Goal: Task Accomplishment & Management: Manage account settings

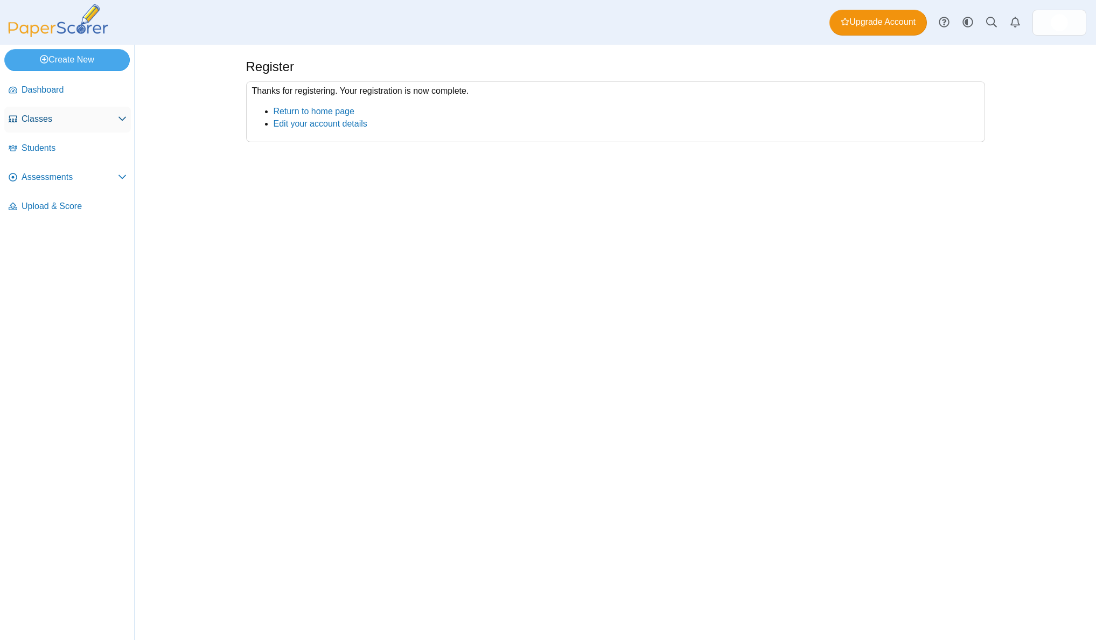
click at [45, 116] on span "Classes" at bounding box center [70, 119] width 96 height 12
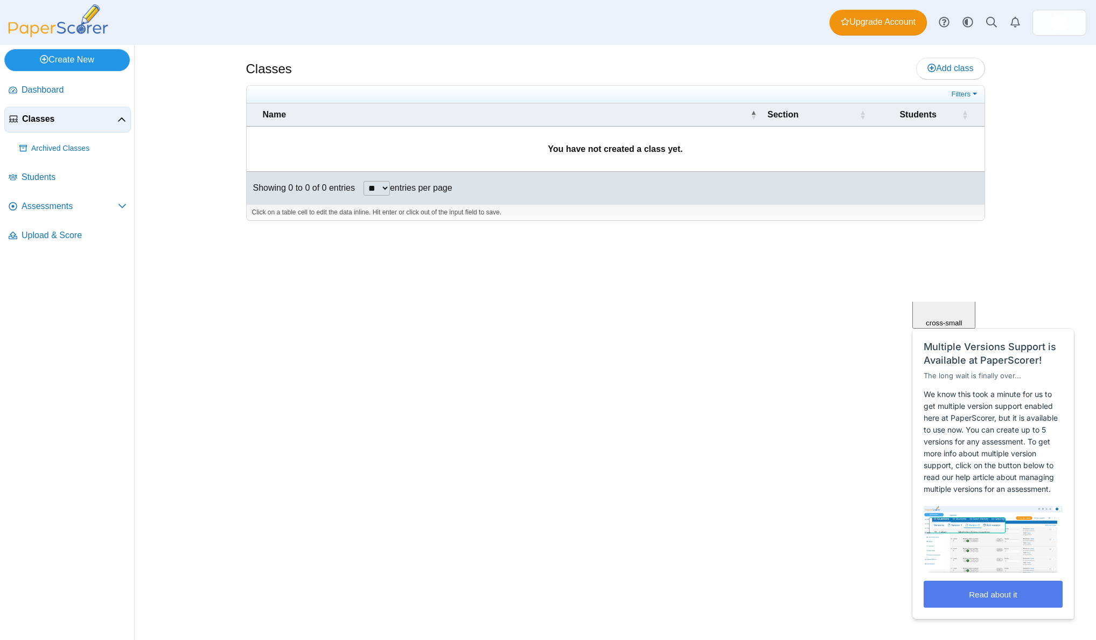
click at [53, 63] on link "Create New" at bounding box center [67, 60] width 126 height 22
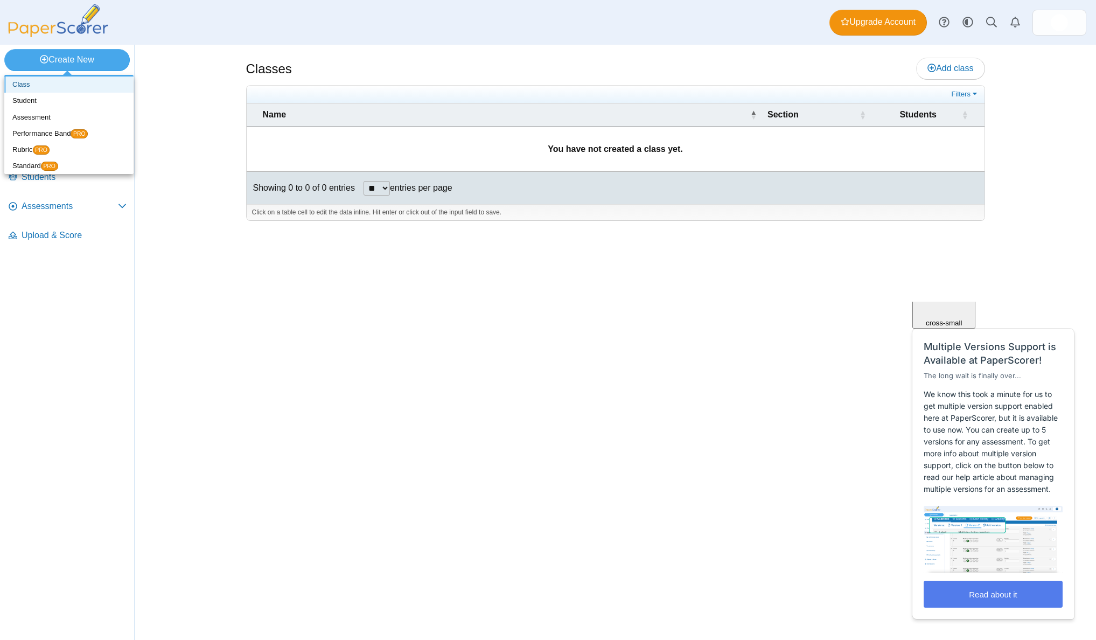
click at [45, 78] on link "Class" at bounding box center [68, 85] width 129 height 16
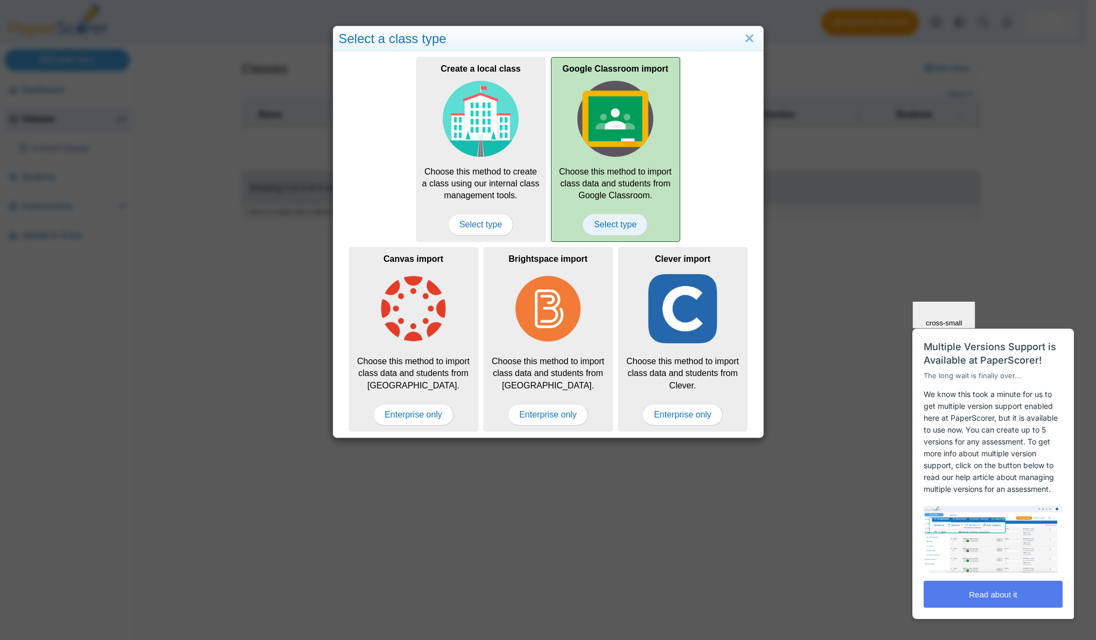
click at [606, 225] on span "Select type" at bounding box center [615, 225] width 65 height 22
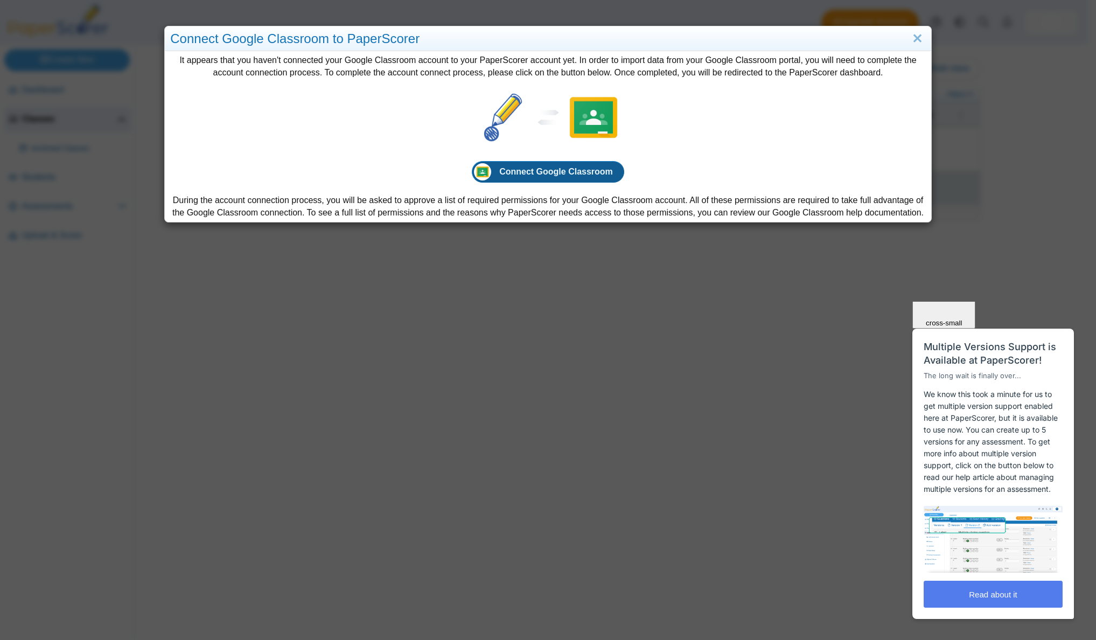
click at [542, 176] on span "Connect Google Classroom" at bounding box center [556, 171] width 114 height 9
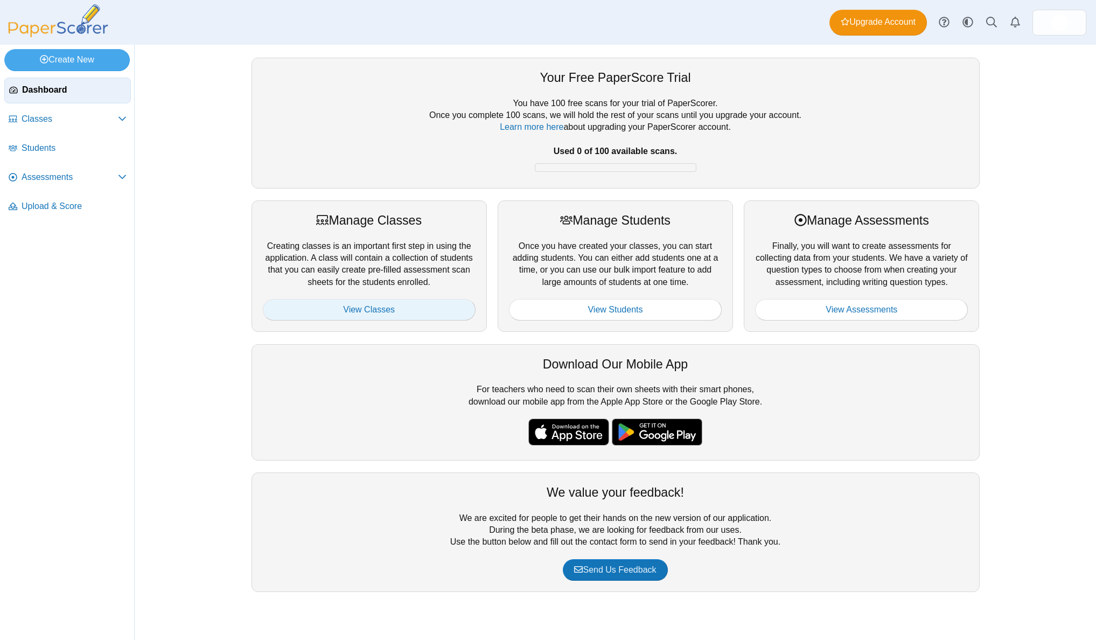
click at [394, 307] on link "View Classes" at bounding box center [369, 310] width 213 height 22
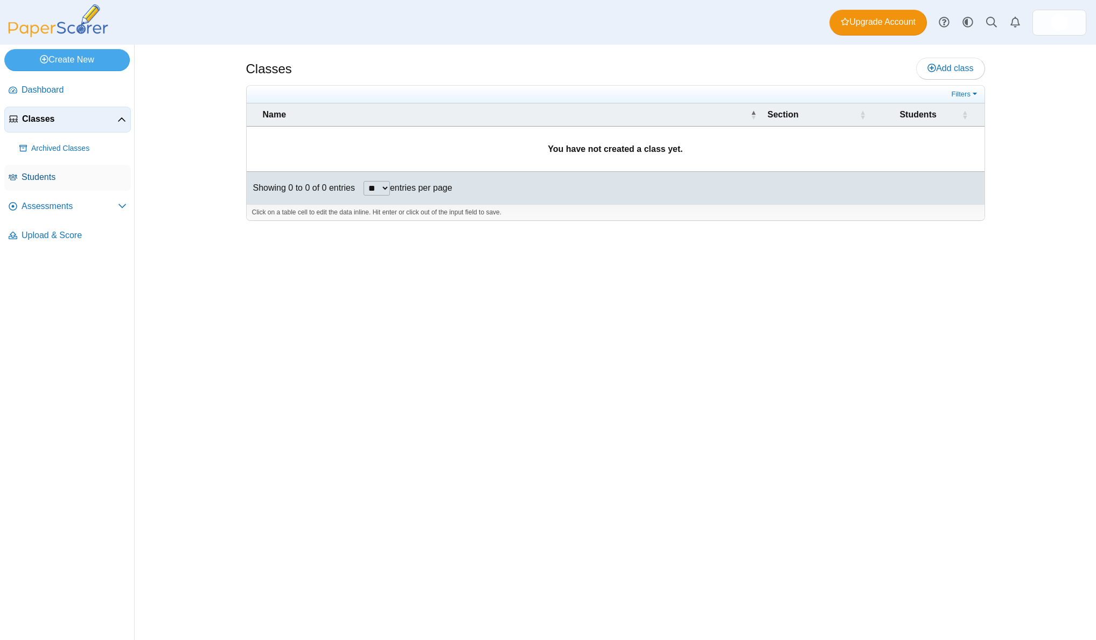
click at [52, 175] on span "Students" at bounding box center [74, 177] width 105 height 12
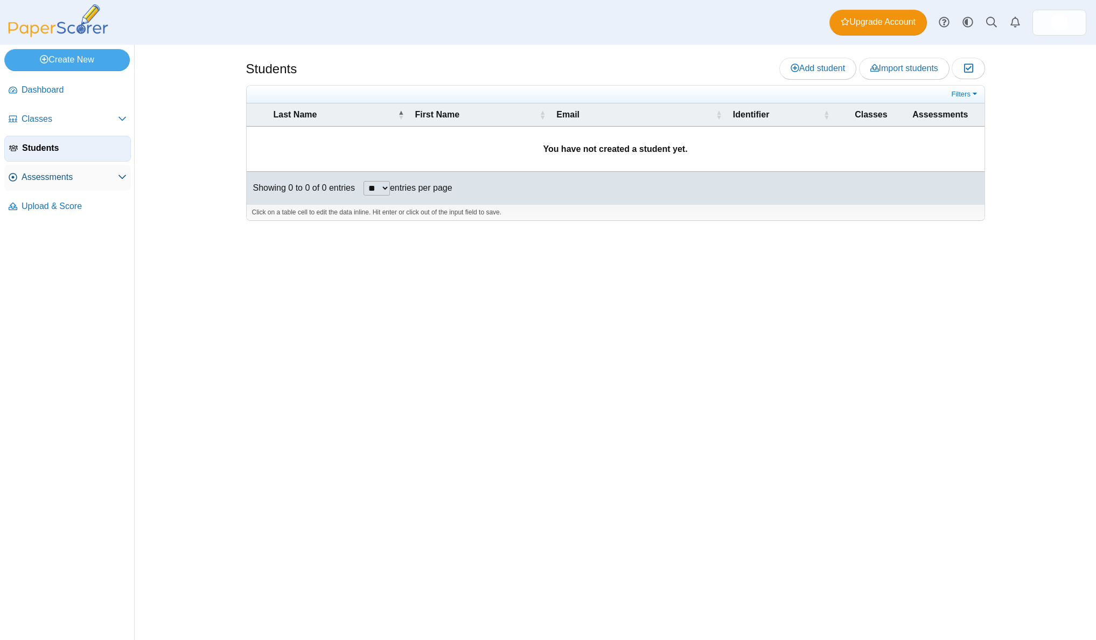
click at [44, 182] on span "Assessments" at bounding box center [70, 177] width 96 height 12
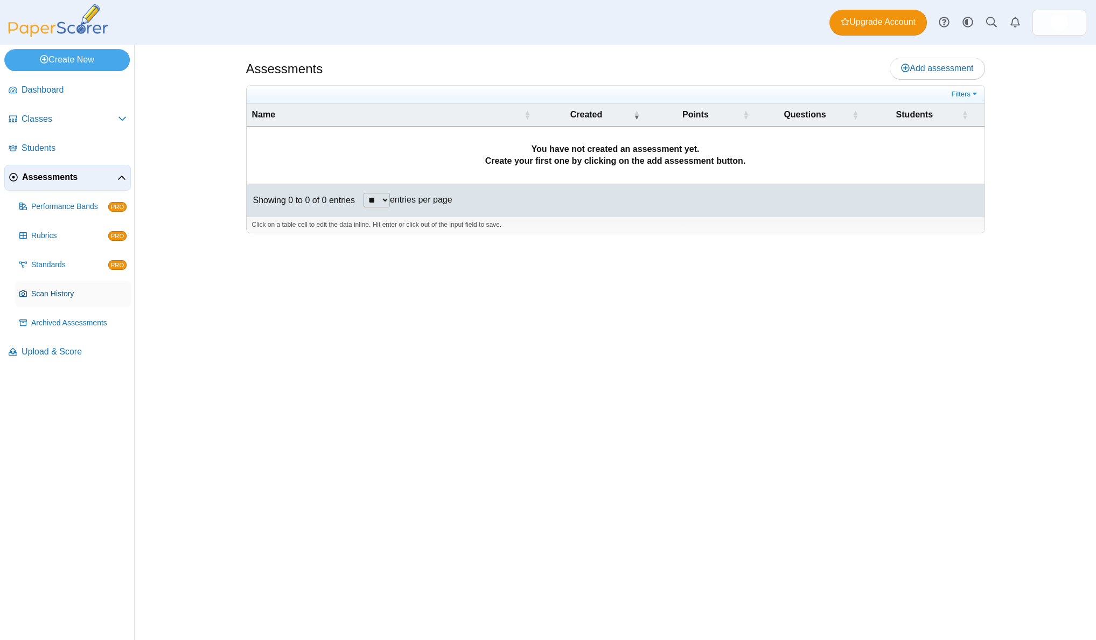
click at [65, 284] on link "Scan History" at bounding box center [73, 294] width 116 height 26
